Goal: Information Seeking & Learning: Compare options

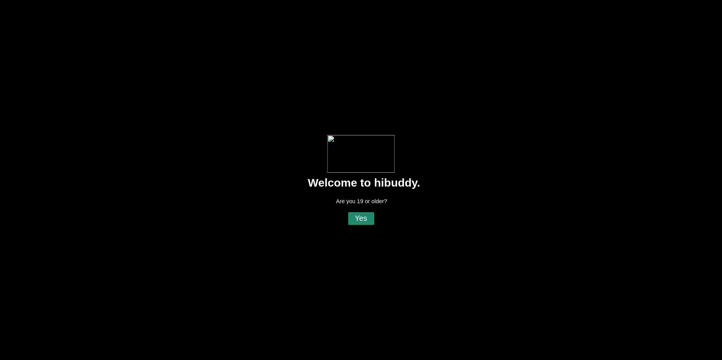
click at [360, 215] on flt-glass-pane at bounding box center [361, 180] width 722 height 360
click at [363, 219] on flt-glass-pane at bounding box center [361, 180] width 722 height 360
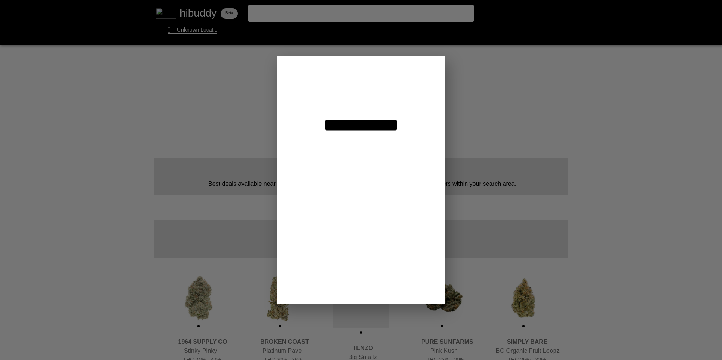
click at [381, 78] on flt-glass-pane at bounding box center [361, 180] width 722 height 360
click at [377, 89] on flt-glass-pane at bounding box center [361, 180] width 722 height 360
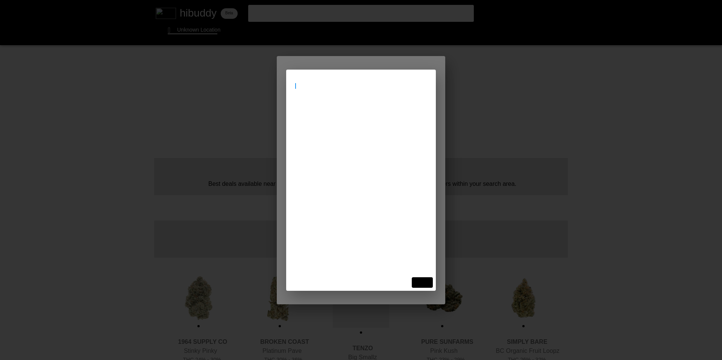
click at [357, 92] on flt-glass-pane at bounding box center [361, 180] width 722 height 360
type input "[STREET_ADDRESS]"
click at [348, 112] on flt-glass-pane at bounding box center [361, 180] width 722 height 360
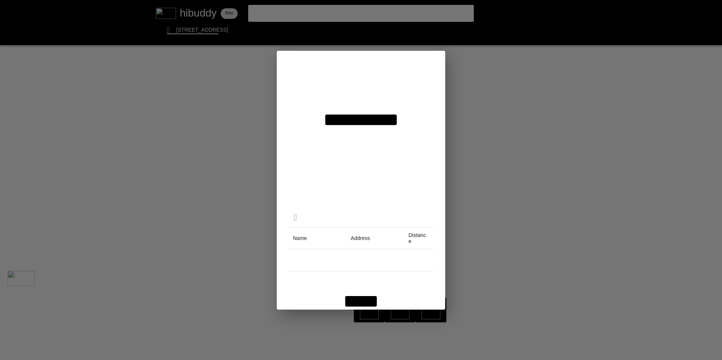
click at [355, 301] on flt-glass-pane at bounding box center [361, 180] width 722 height 360
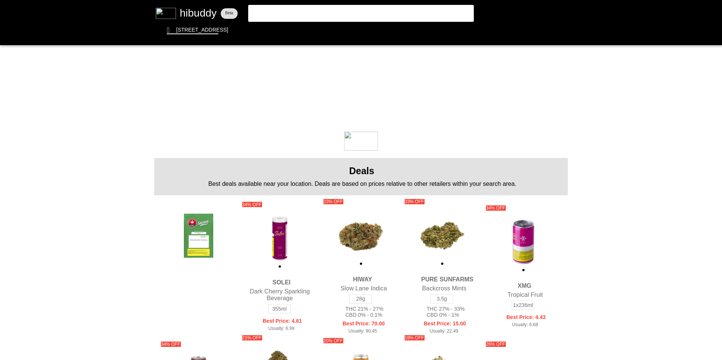
click at [359, 30] on flt-glass-pane at bounding box center [361, 180] width 722 height 360
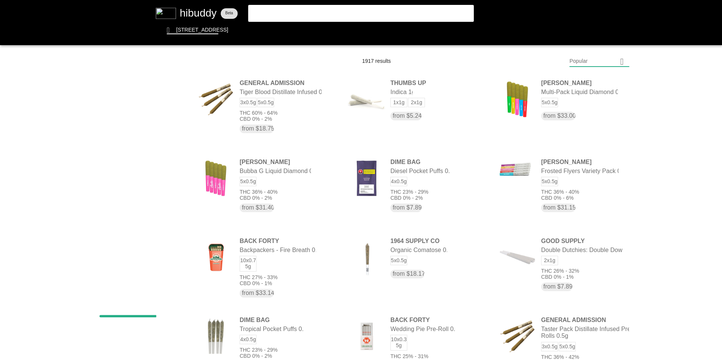
click at [587, 61] on flt-glass-pane at bounding box center [361, 180] width 722 height 360
click at [581, 265] on flt-glass-pane at bounding box center [361, 180] width 722 height 360
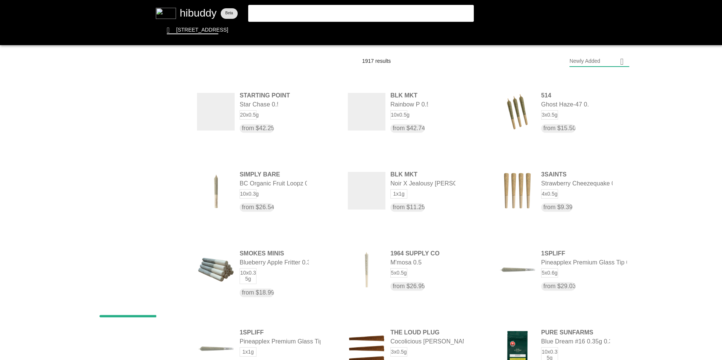
click at [620, 61] on flt-glass-pane at bounding box center [361, 180] width 722 height 360
click at [677, 214] on flt-glass-pane at bounding box center [361, 180] width 722 height 360
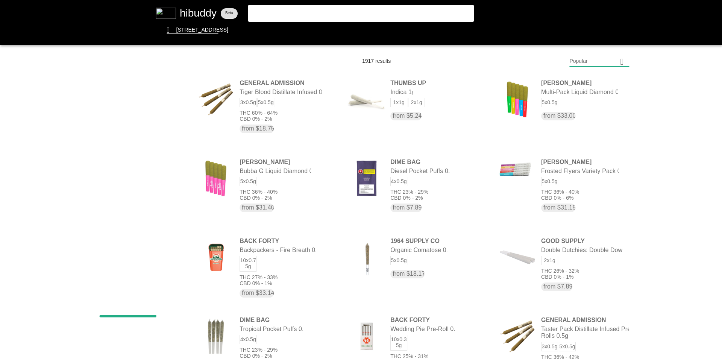
click at [603, 63] on flt-glass-pane at bounding box center [361, 180] width 722 height 360
click at [582, 259] on flt-glass-pane at bounding box center [361, 180] width 722 height 360
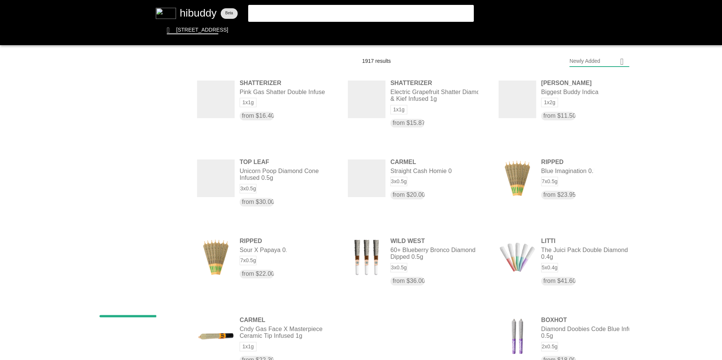
click at [585, 62] on flt-glass-pane at bounding box center [361, 180] width 722 height 360
click at [584, 82] on flt-glass-pane at bounding box center [361, 180] width 722 height 360
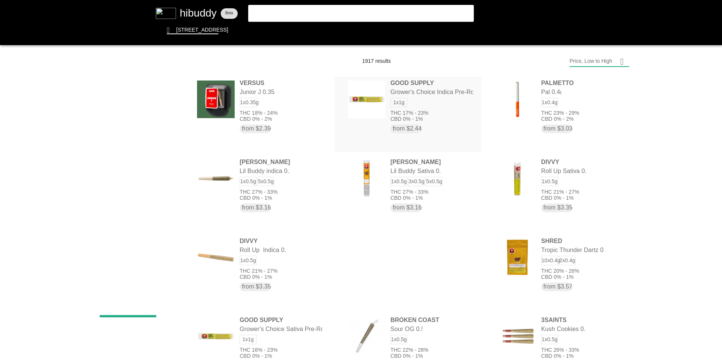
click at [416, 111] on flt-glass-pane at bounding box center [361, 180] width 722 height 360
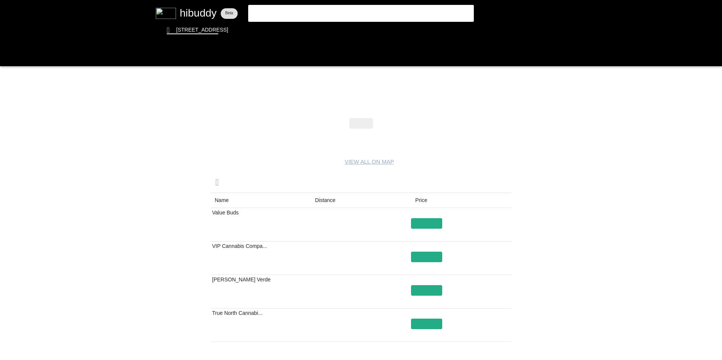
click at [324, 198] on flt-glass-pane at bounding box center [361, 180] width 722 height 360
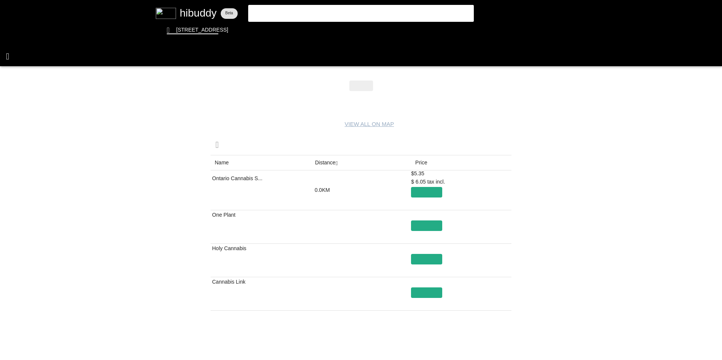
click at [10, 54] on flt-glass-pane at bounding box center [361, 180] width 722 height 360
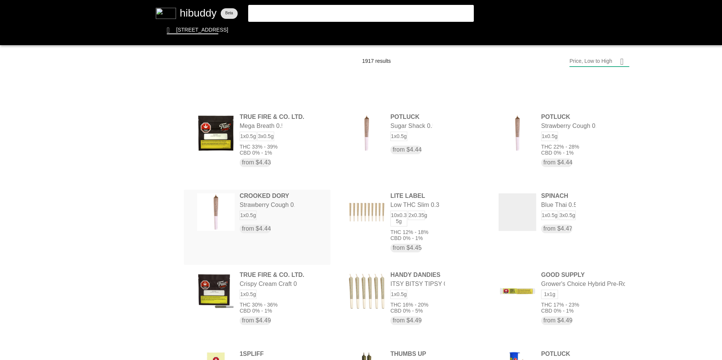
click at [289, 286] on flt-glass-pane at bounding box center [361, 180] width 722 height 360
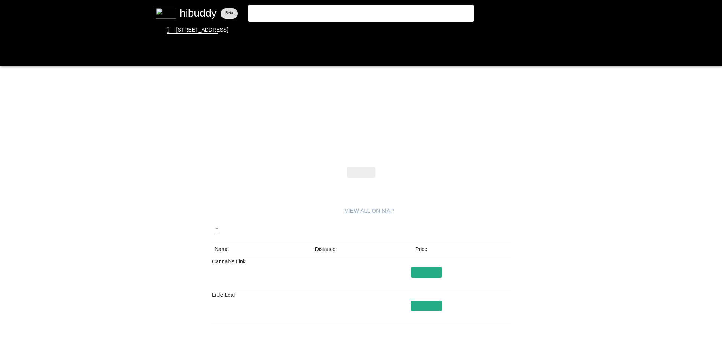
click at [9, 59] on flt-glass-pane at bounding box center [361, 180] width 722 height 360
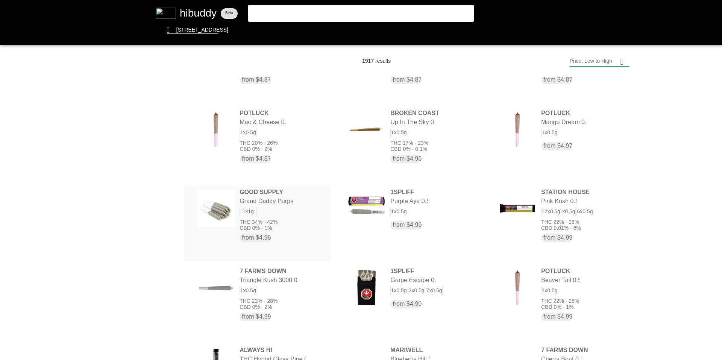
click at [292, 207] on flt-glass-pane at bounding box center [361, 180] width 722 height 360
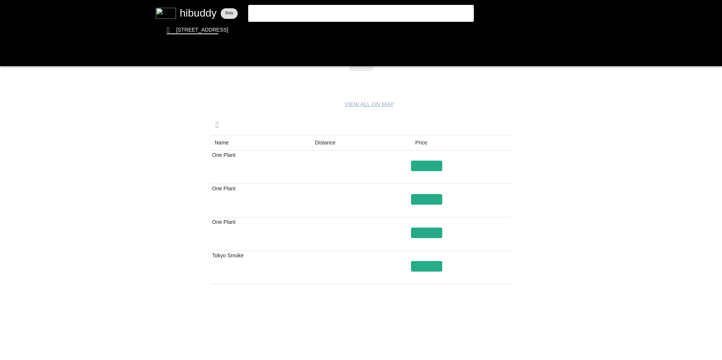
click at [324, 141] on flt-glass-pane at bounding box center [361, 180] width 722 height 360
click at [322, 141] on flt-glass-pane at bounding box center [361, 180] width 722 height 360
click at [11, 57] on flt-glass-pane at bounding box center [361, 180] width 722 height 360
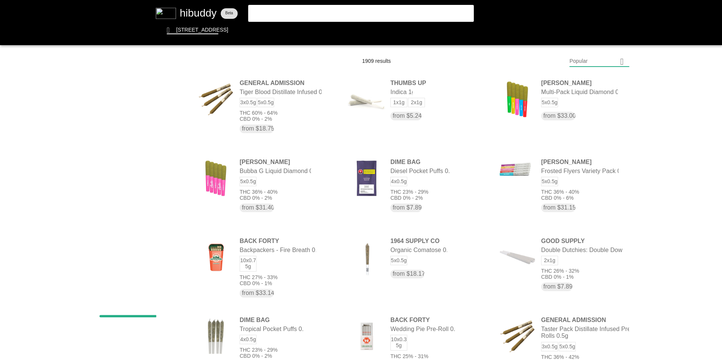
click at [590, 62] on flt-glass-pane at bounding box center [361, 180] width 722 height 360
click at [602, 80] on flt-glass-pane at bounding box center [361, 180] width 722 height 360
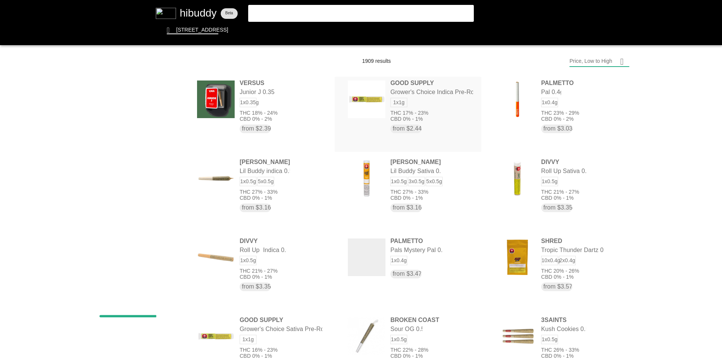
click at [425, 112] on flt-glass-pane at bounding box center [361, 180] width 722 height 360
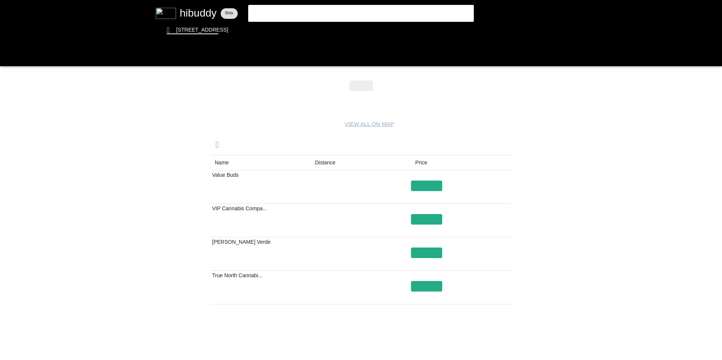
click at [333, 159] on flt-glass-pane at bounding box center [361, 180] width 722 height 360
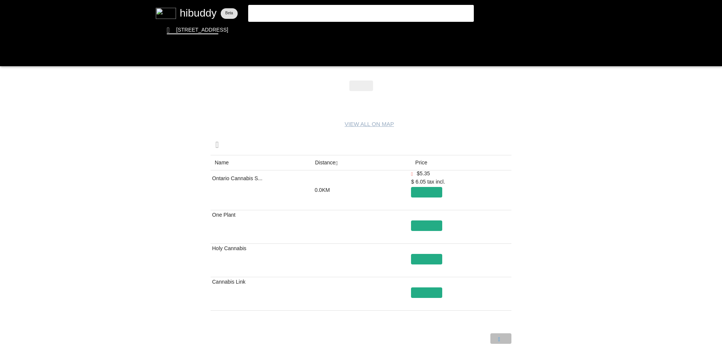
click at [502, 339] on flt-glass-pane at bounding box center [361, 180] width 722 height 360
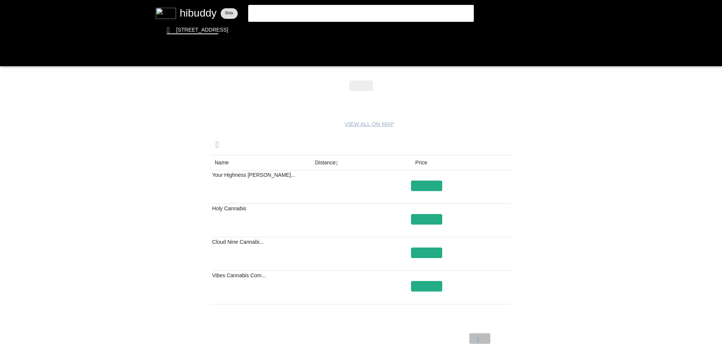
click at [476, 338] on flt-glass-pane at bounding box center [361, 180] width 722 height 360
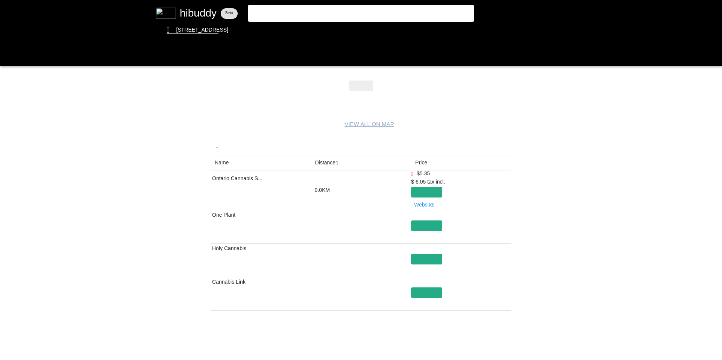
click at [426, 162] on flt-glass-pane at bounding box center [361, 180] width 722 height 360
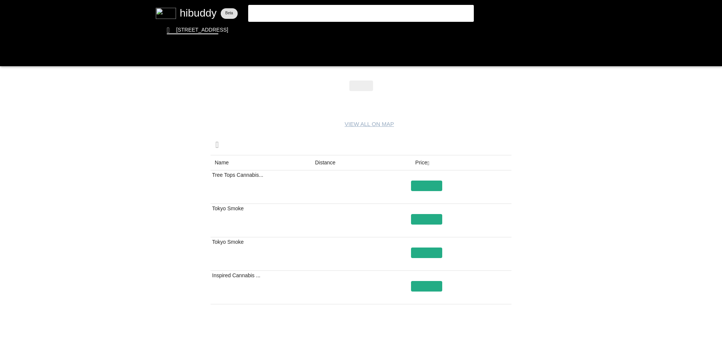
click at [422, 163] on flt-glass-pane at bounding box center [361, 180] width 722 height 360
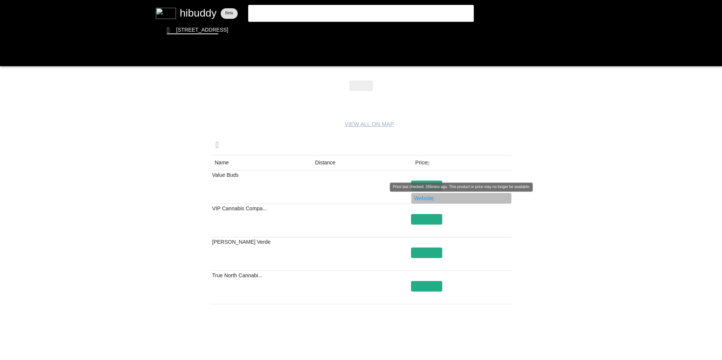
click at [425, 198] on flt-glass-pane at bounding box center [361, 180] width 722 height 360
drag, startPoint x: 425, startPoint y: 197, endPoint x: 417, endPoint y: 198, distance: 7.9
click at [417, 198] on flt-glass-pane at bounding box center [361, 180] width 722 height 360
